Goal: Transaction & Acquisition: Purchase product/service

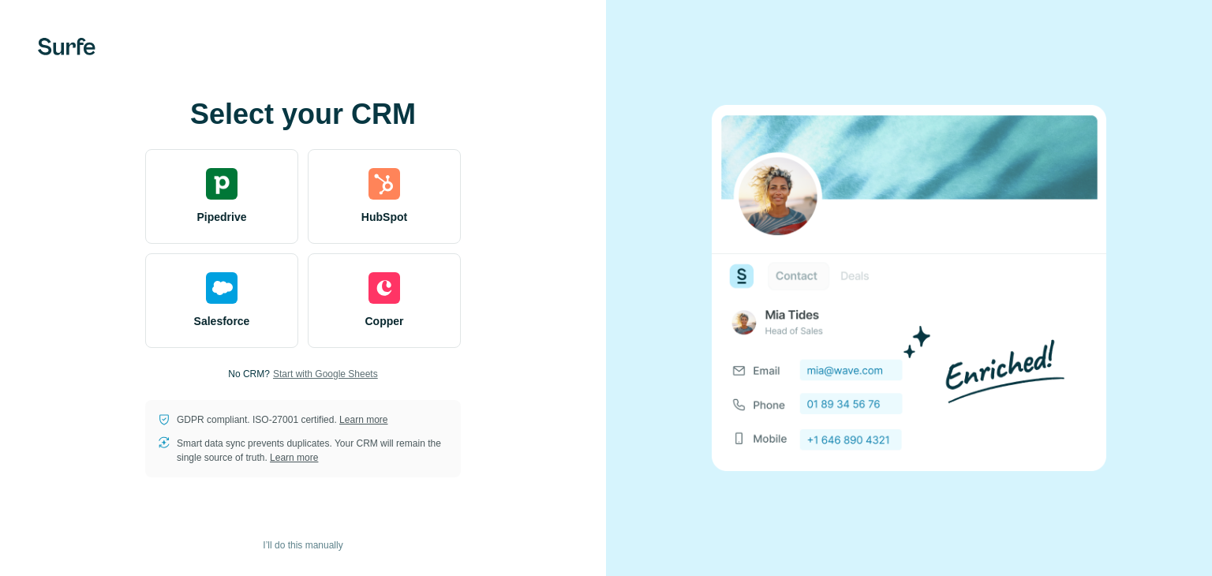
click at [344, 372] on span "Start with Google Sheets" at bounding box center [325, 374] width 105 height 14
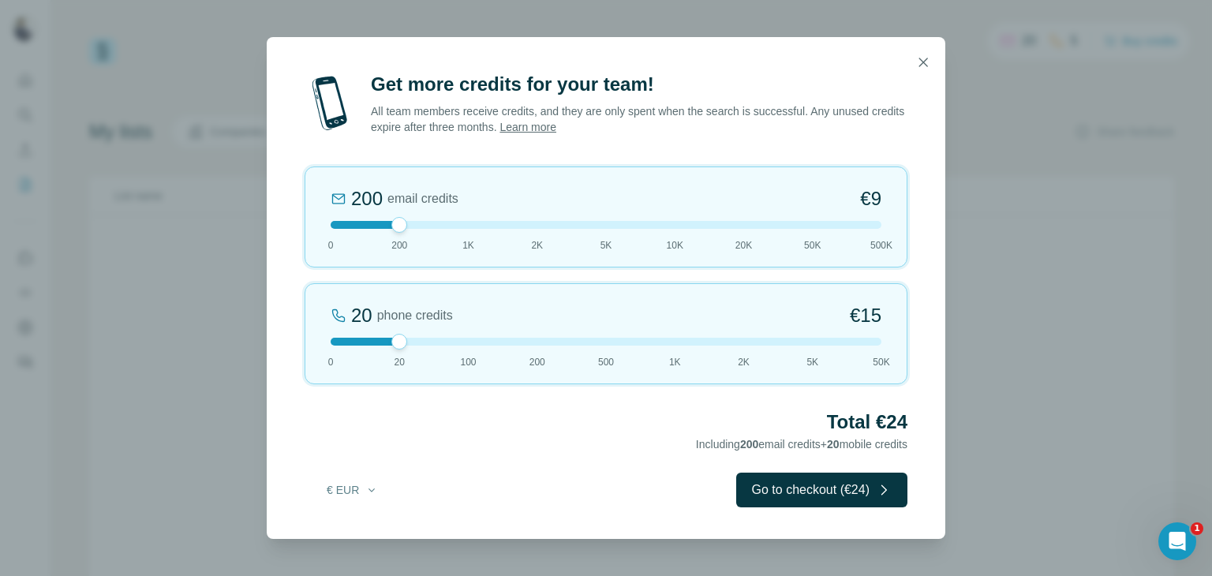
drag, startPoint x: 399, startPoint y: 230, endPoint x: 414, endPoint y: 233, distance: 16.1
click at [414, 233] on div "200 email credits €9 0 200 1K 2K 5K 10K 20K 50K 500K" at bounding box center [606, 217] width 603 height 101
drag, startPoint x: 401, startPoint y: 340, endPoint x: 417, endPoint y: 341, distance: 15.8
click at [417, 341] on div at bounding box center [606, 342] width 551 height 8
click at [814, 488] on button "Go to checkout (€24)" at bounding box center [821, 490] width 171 height 35
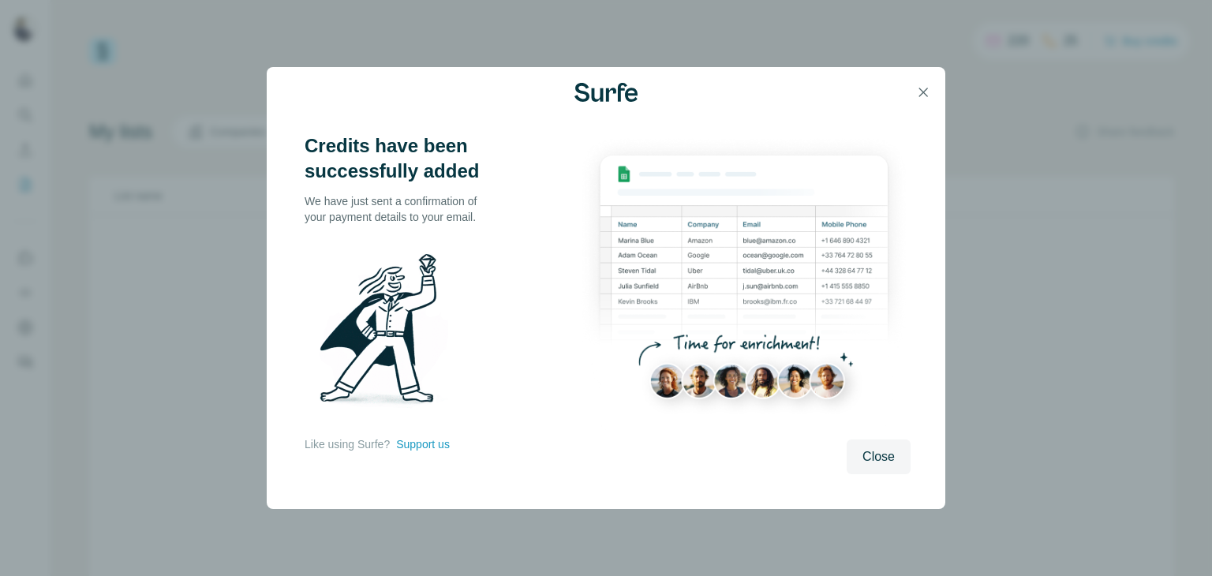
click at [873, 452] on span "Close" at bounding box center [879, 456] width 32 height 19
